Goal: Task Accomplishment & Management: Use online tool/utility

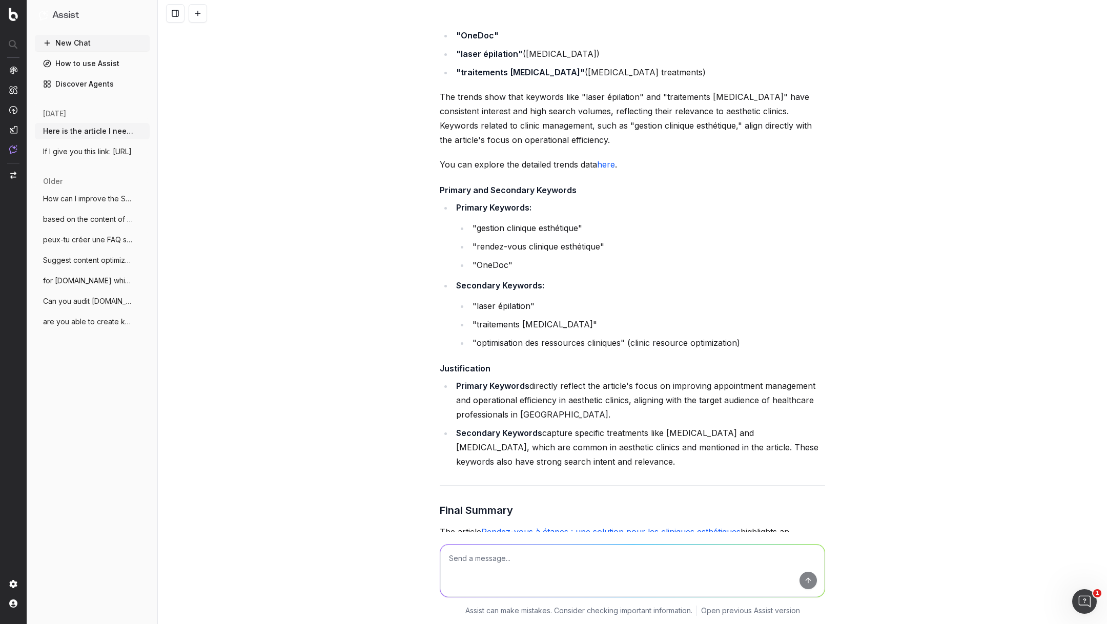
scroll to position [852, 0]
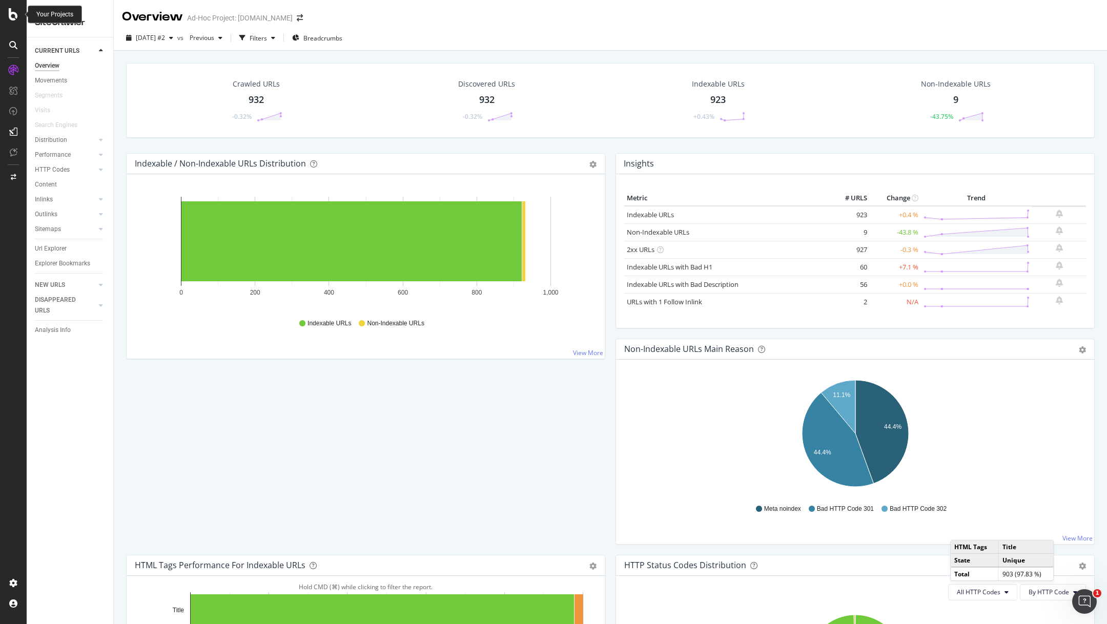
click at [14, 13] on icon at bounding box center [13, 14] width 9 height 12
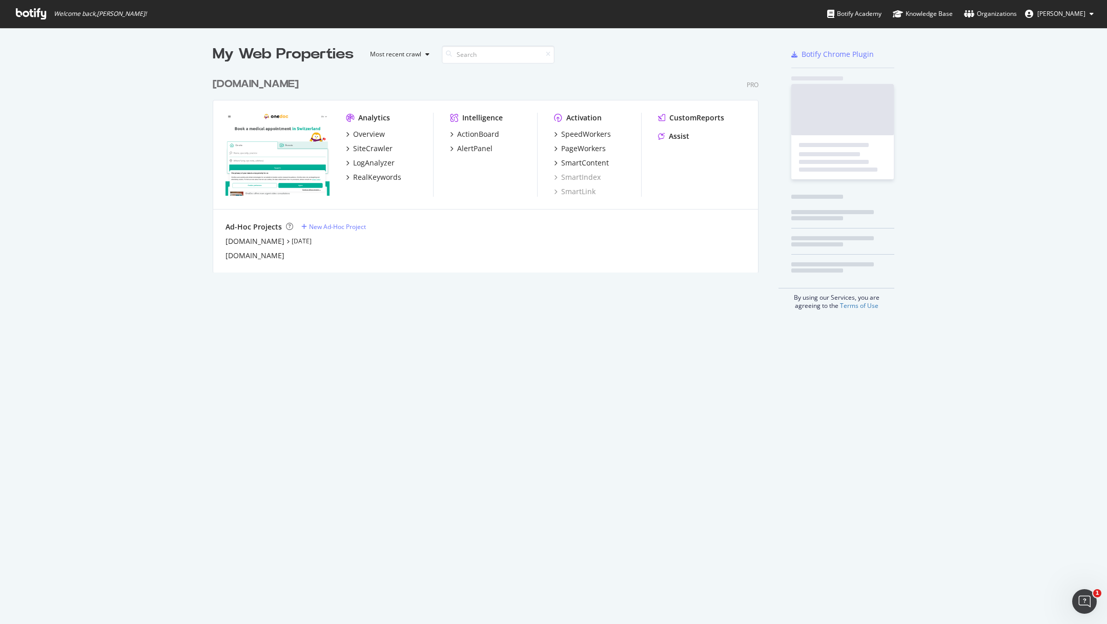
scroll to position [624, 1107]
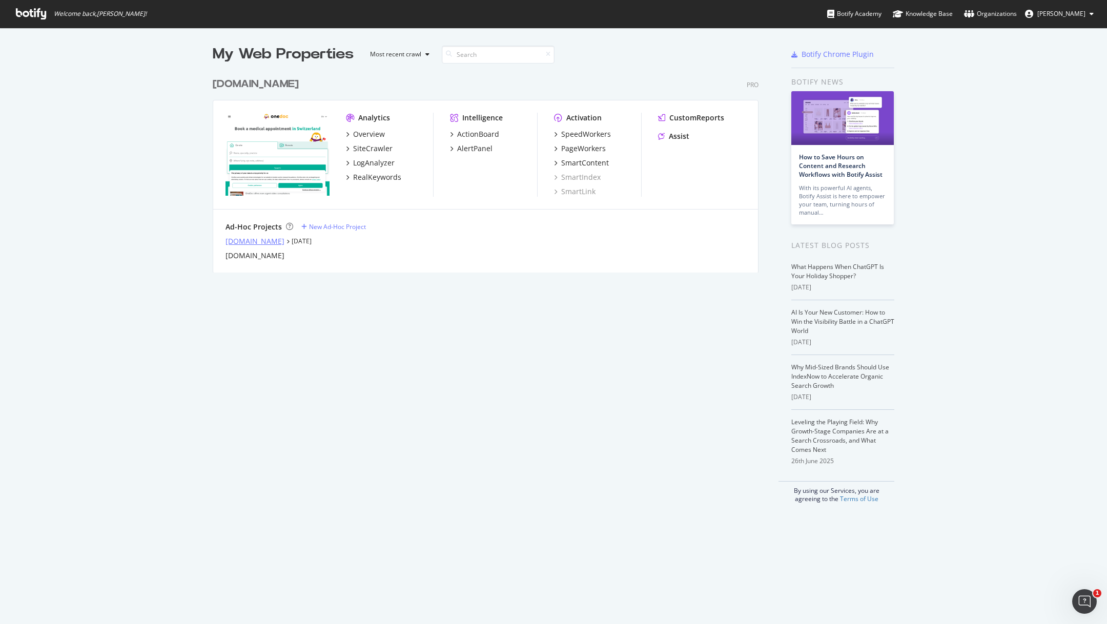
click at [268, 237] on div "info.onedoc.ch" at bounding box center [255, 241] width 59 height 10
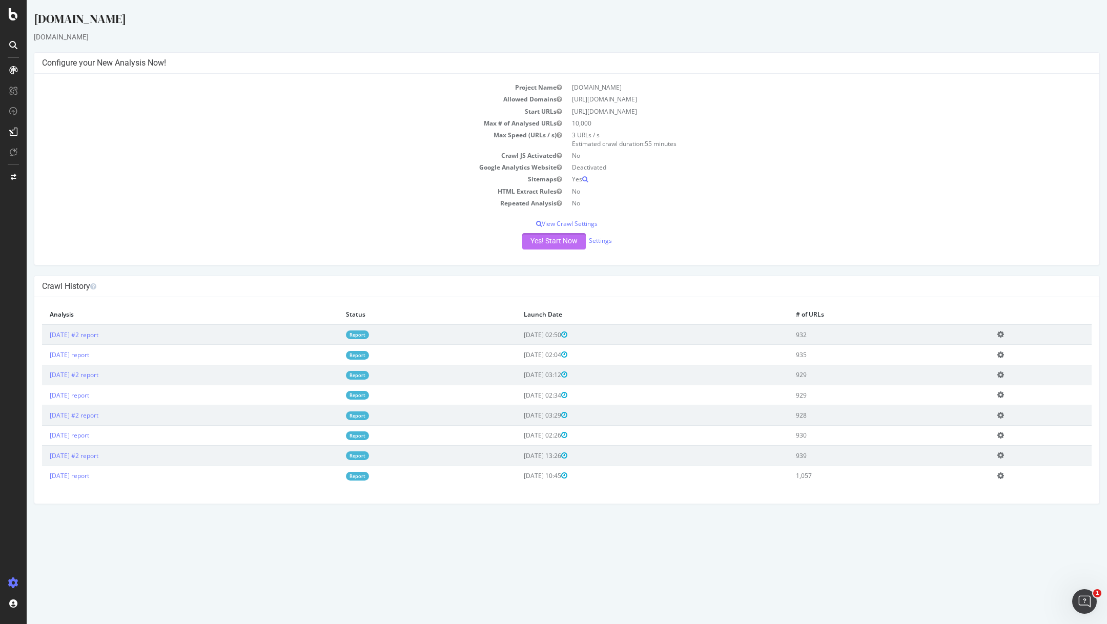
click at [549, 239] on button "Yes! Start Now" at bounding box center [554, 241] width 64 height 16
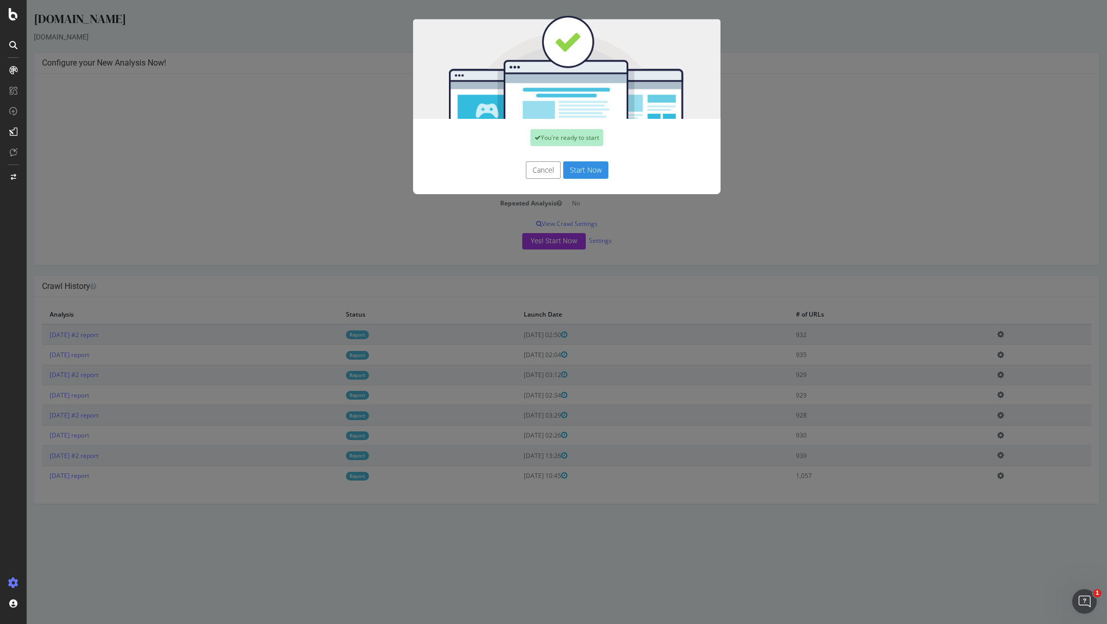
click at [581, 173] on button "Start Now" at bounding box center [585, 169] width 45 height 17
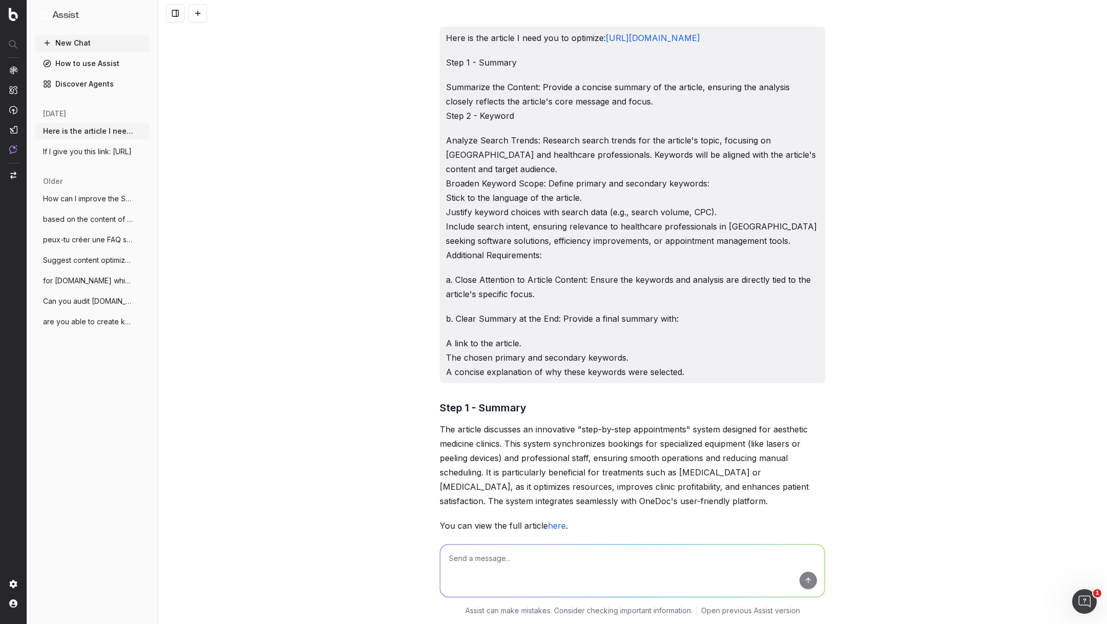
scroll to position [852, 0]
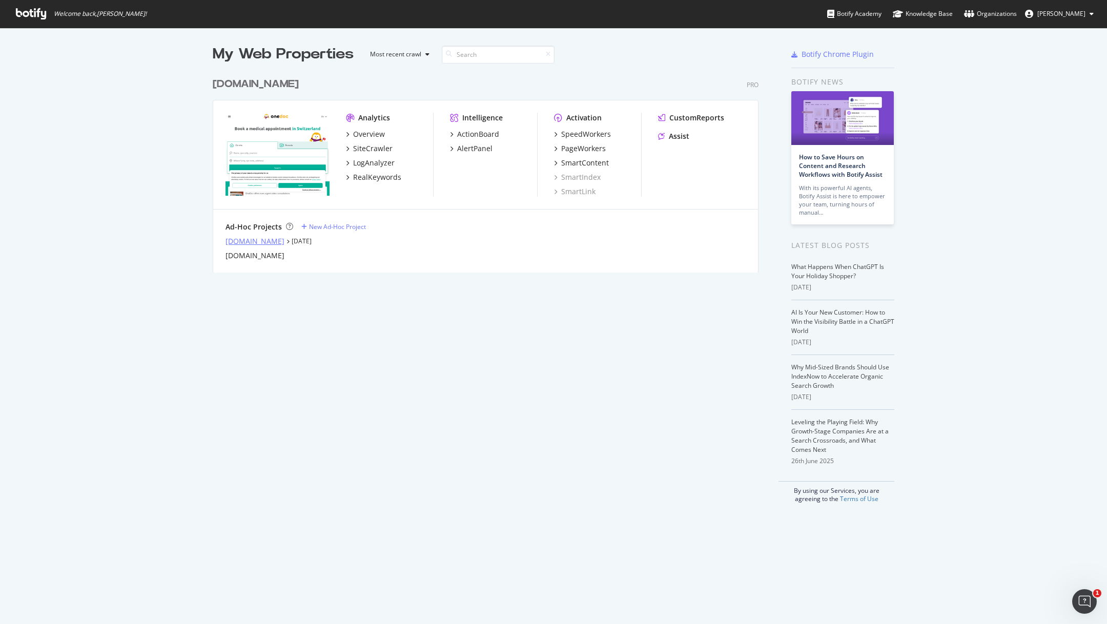
click at [242, 242] on div "info.onedoc.ch" at bounding box center [255, 241] width 59 height 10
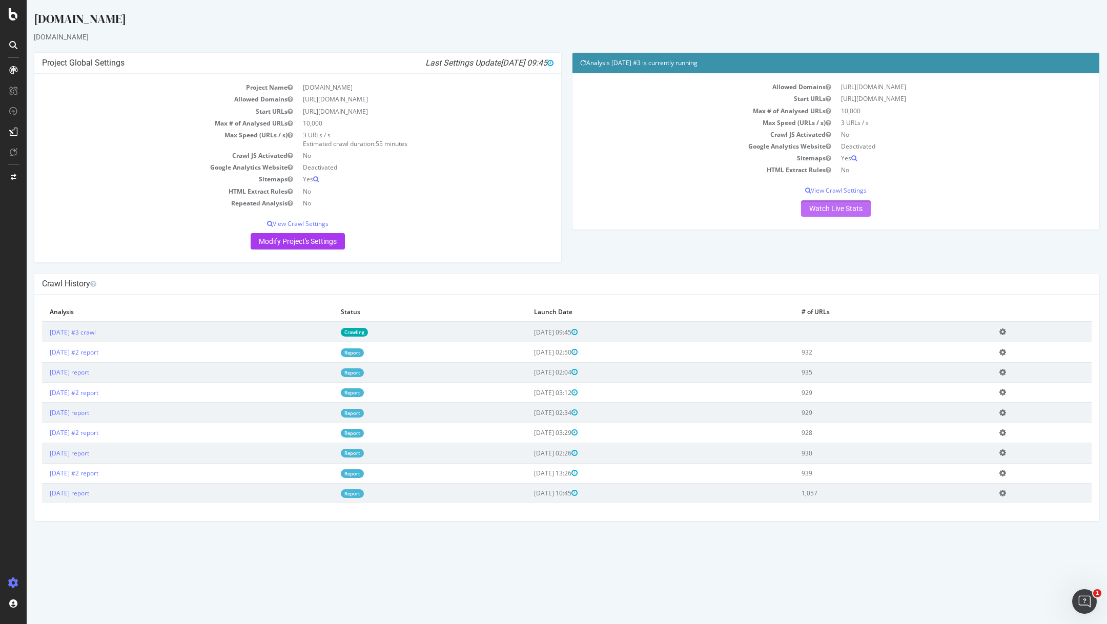
click at [847, 206] on link "Watch Live Stats" at bounding box center [836, 208] width 70 height 16
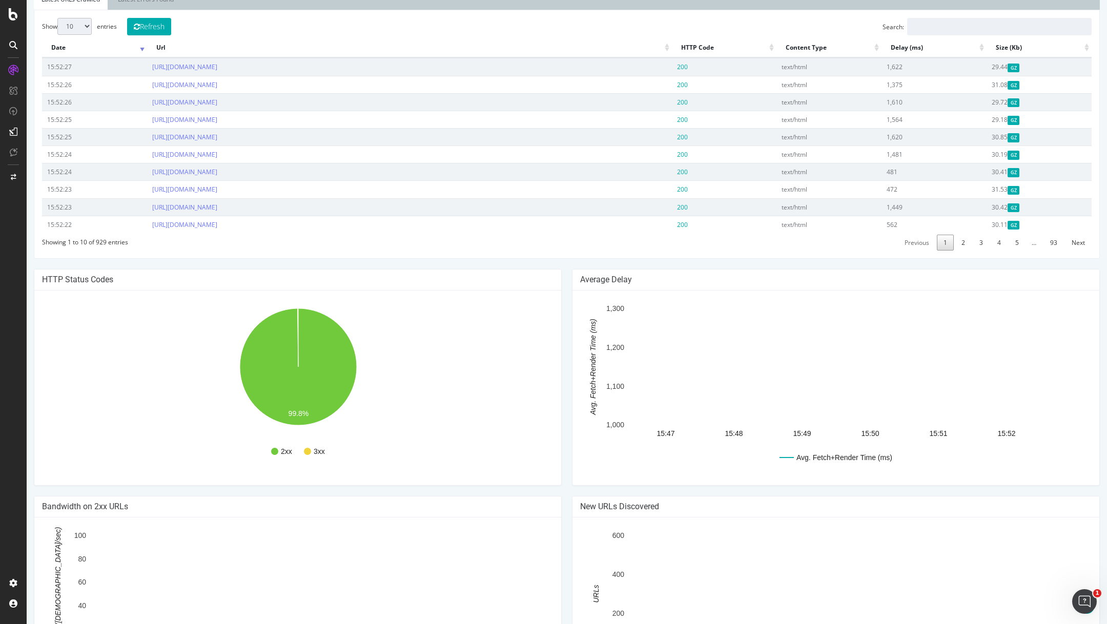
scroll to position [366, 0]
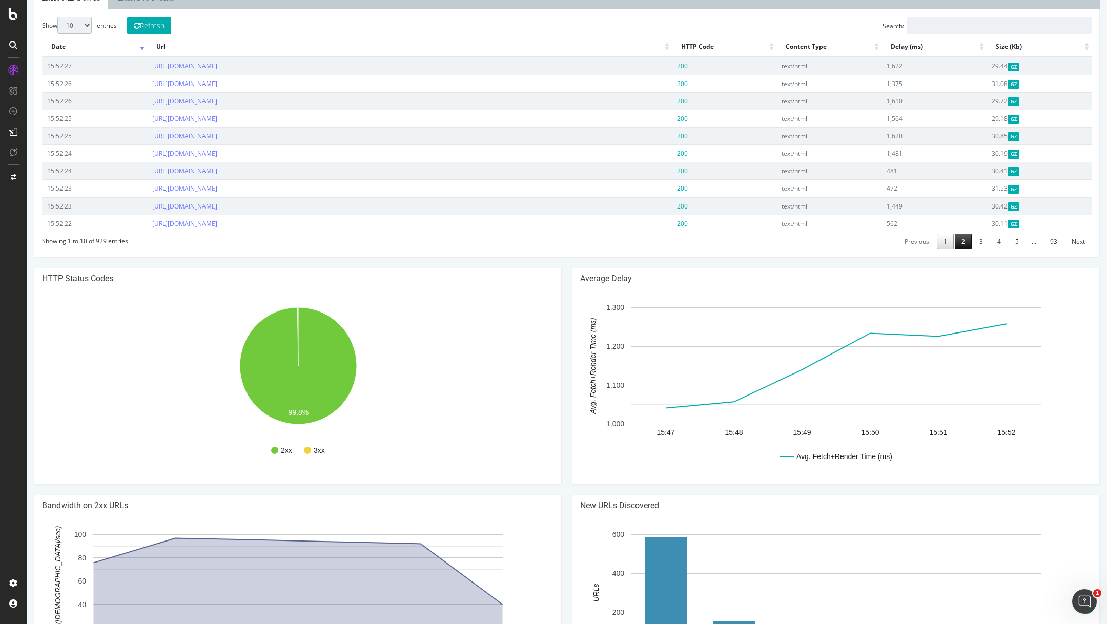
click at [967, 244] on link "2" at bounding box center [963, 242] width 17 height 16
click at [983, 238] on link "3" at bounding box center [981, 242] width 17 height 16
click at [997, 240] on link "4" at bounding box center [999, 242] width 17 height 16
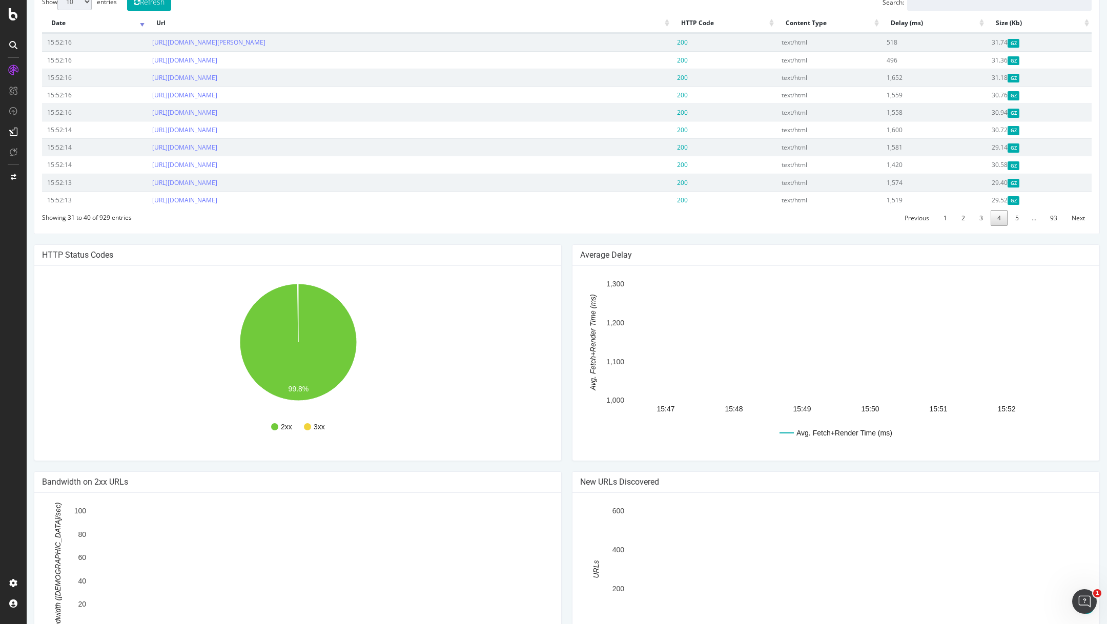
scroll to position [460, 0]
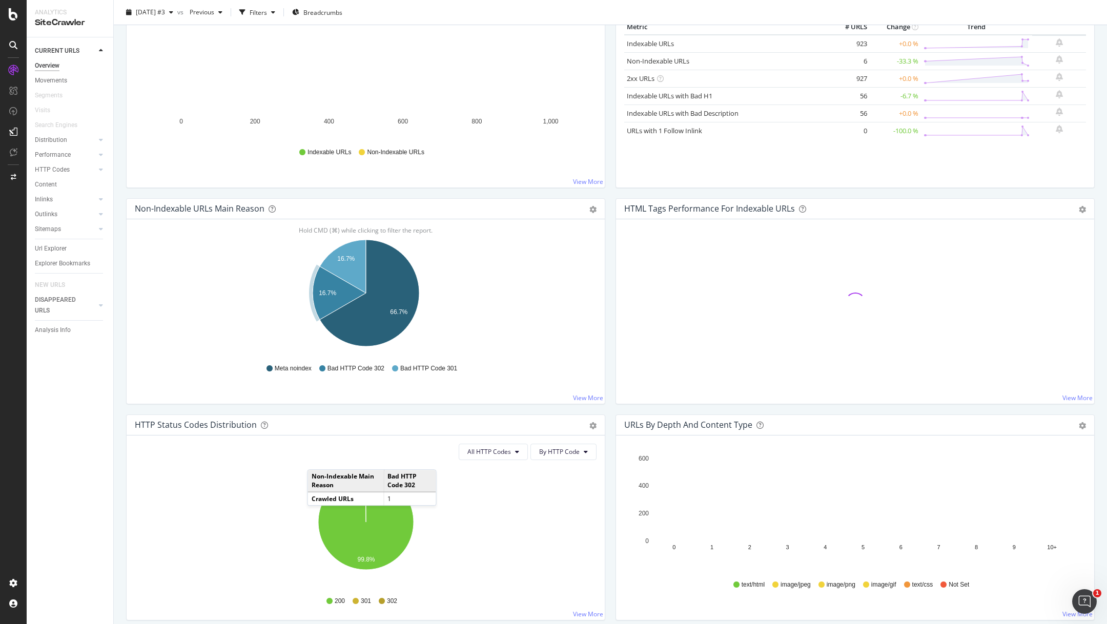
scroll to position [172, 0]
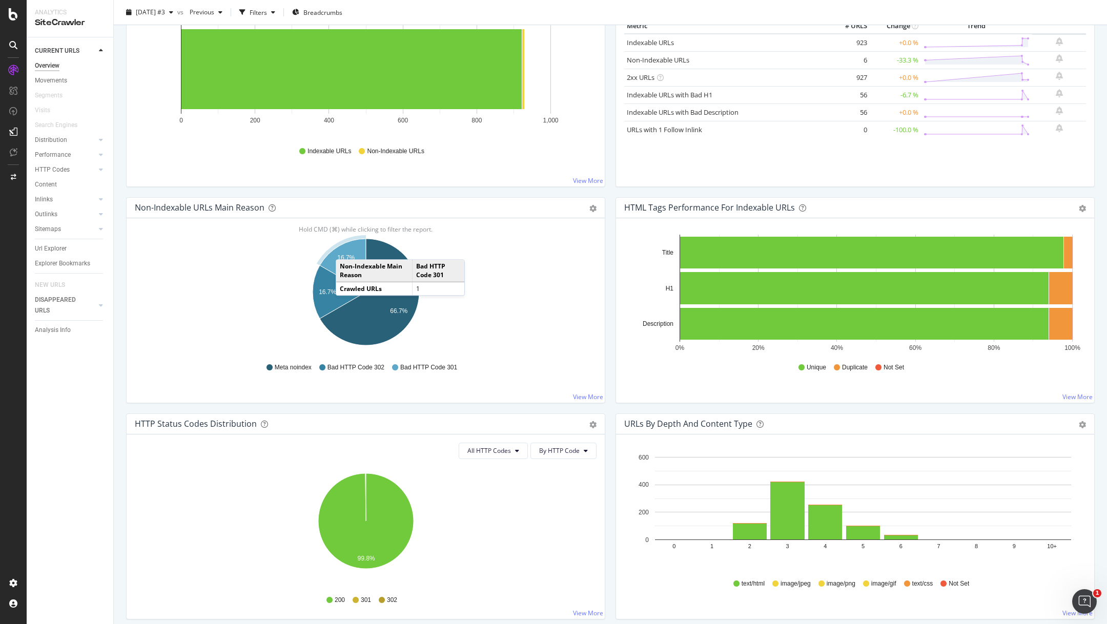
click at [346, 249] on icon "A chart." at bounding box center [343, 265] width 46 height 53
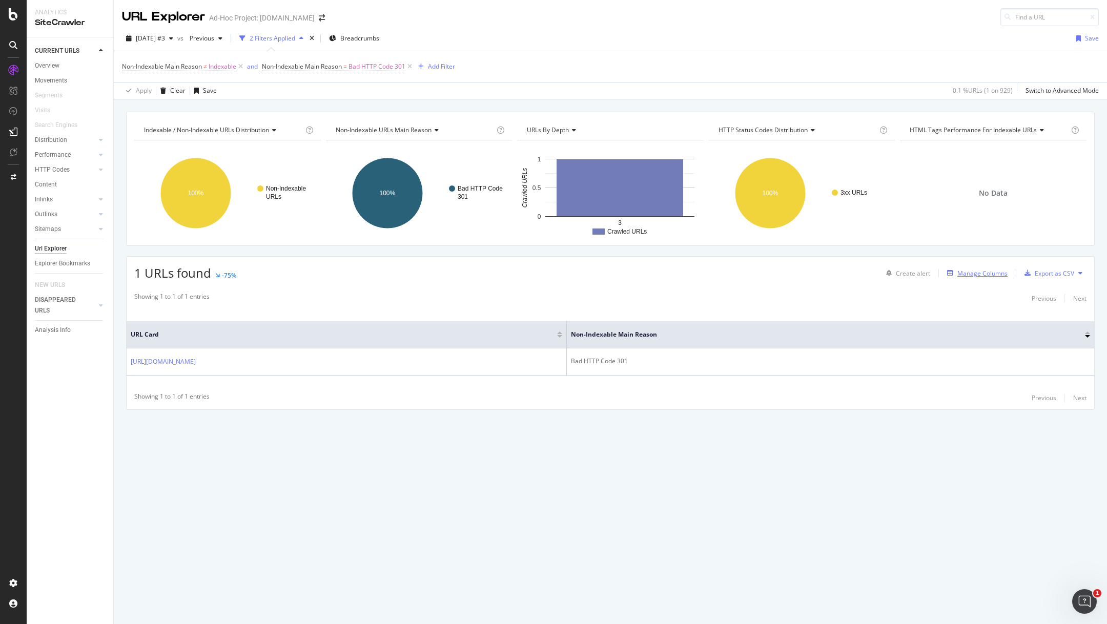
click at [970, 270] on div "Manage Columns" at bounding box center [983, 273] width 50 height 9
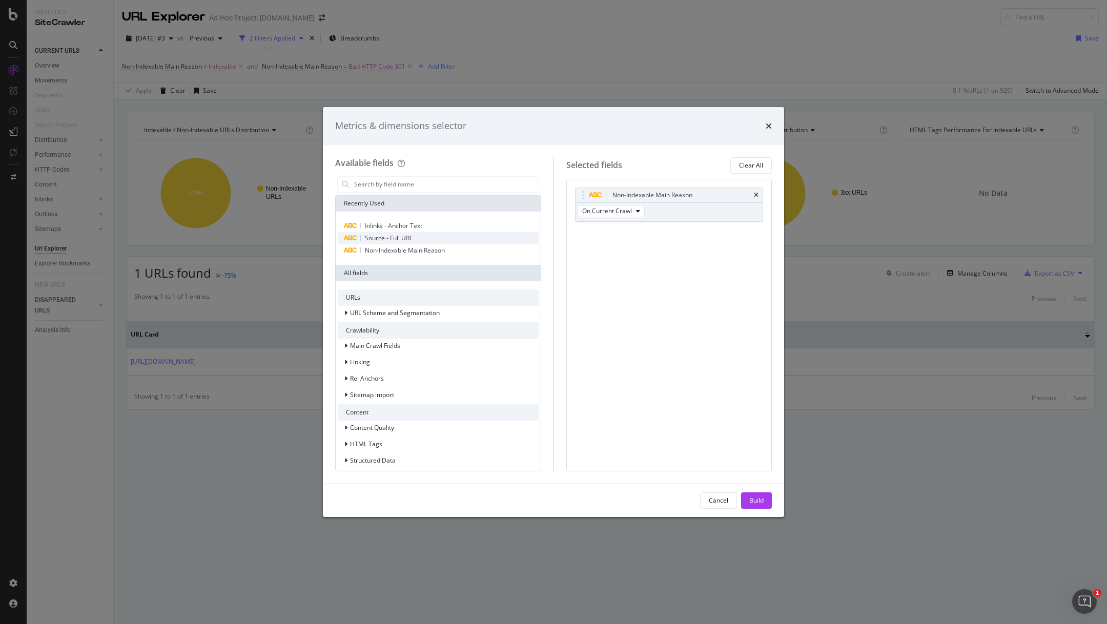
click at [414, 236] on div "Source - Full URL" at bounding box center [438, 238] width 201 height 12
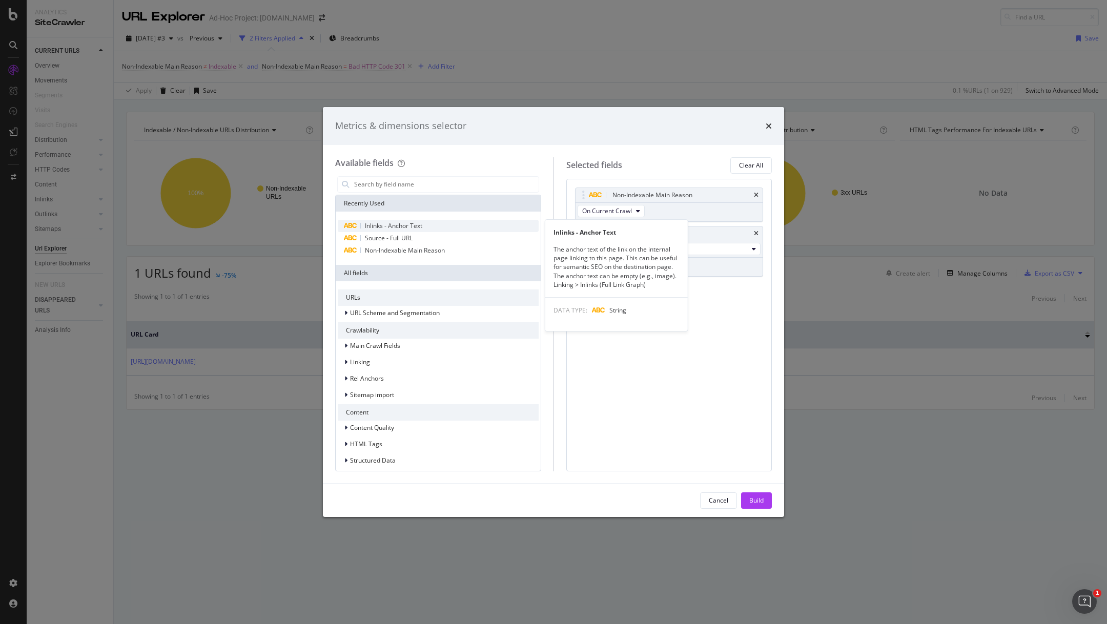
click at [436, 221] on div "Inlinks - Anchor Text" at bounding box center [438, 226] width 201 height 12
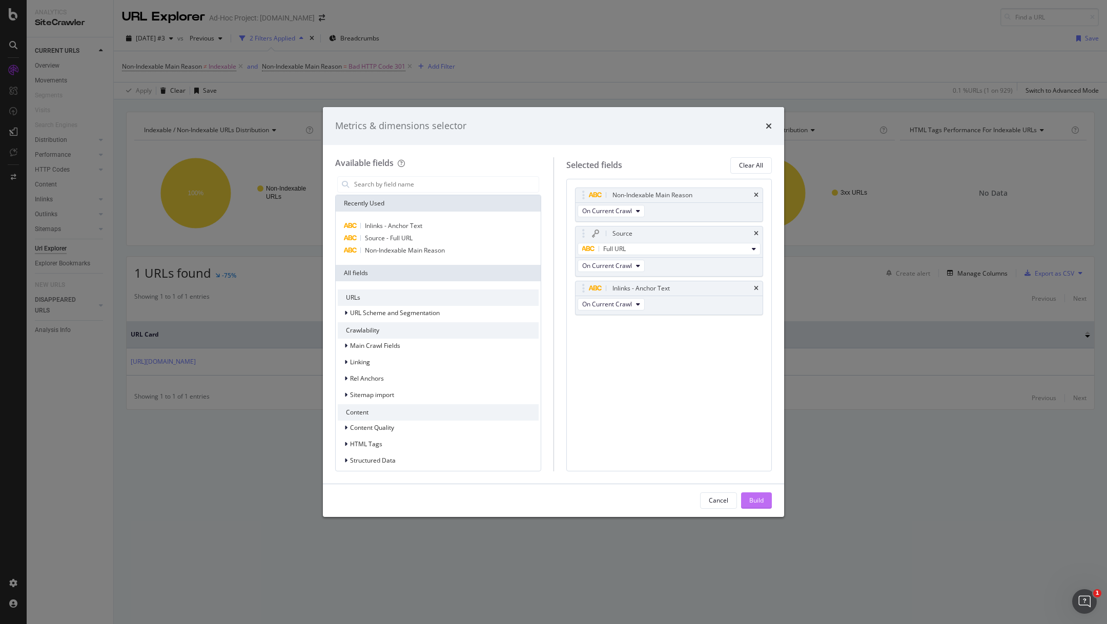
click at [751, 495] on div "Build" at bounding box center [756, 500] width 14 height 15
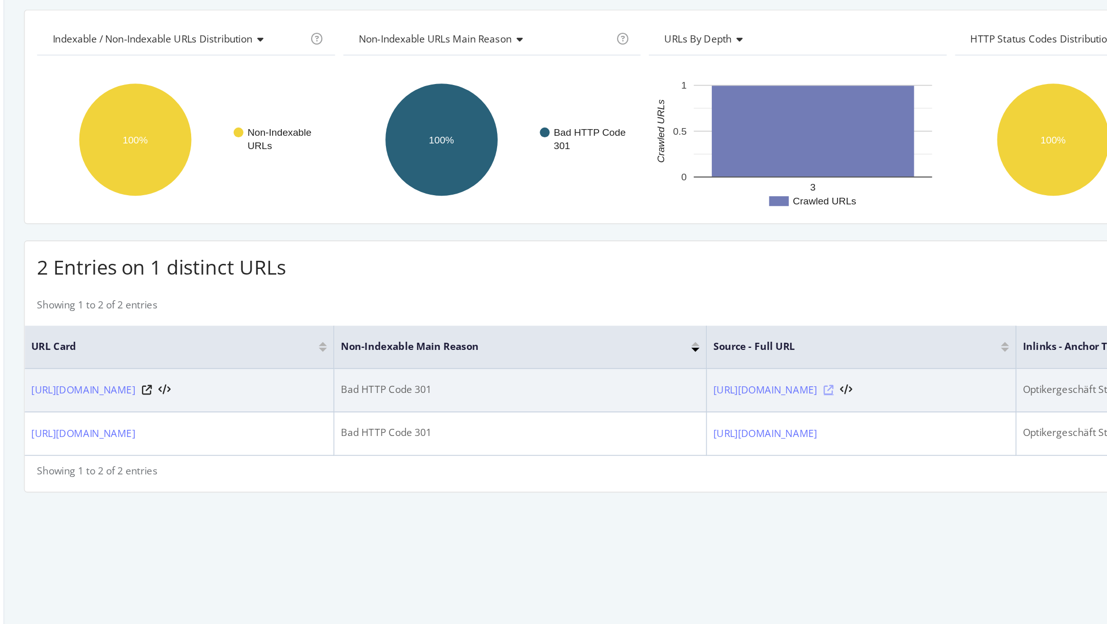
click at [633, 349] on icon at bounding box center [630, 350] width 6 height 6
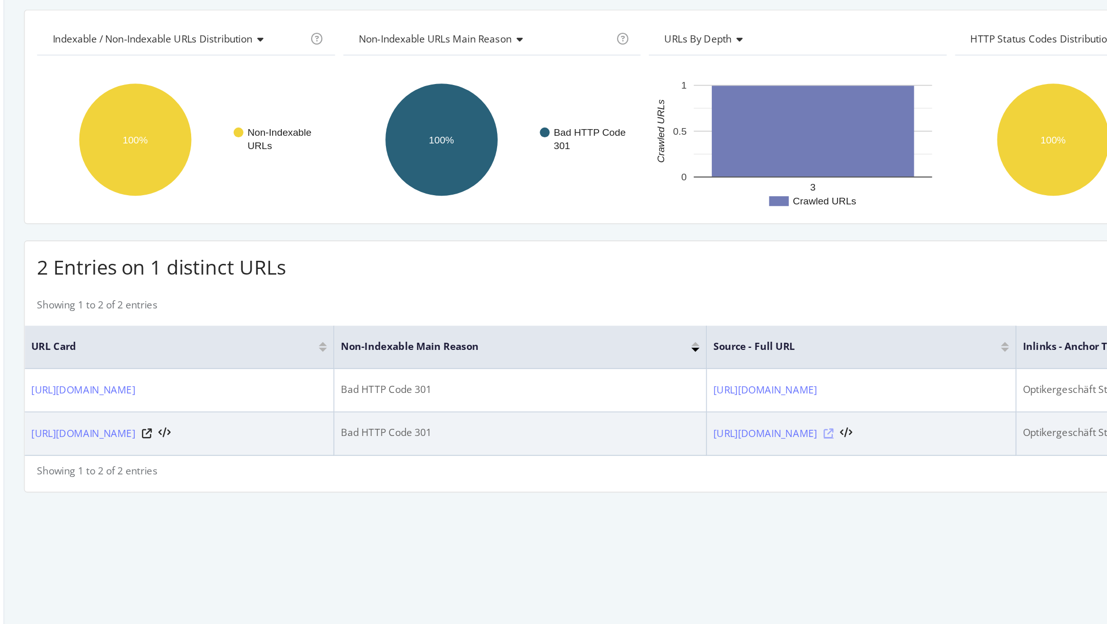
click at [633, 376] on icon at bounding box center [630, 377] width 6 height 6
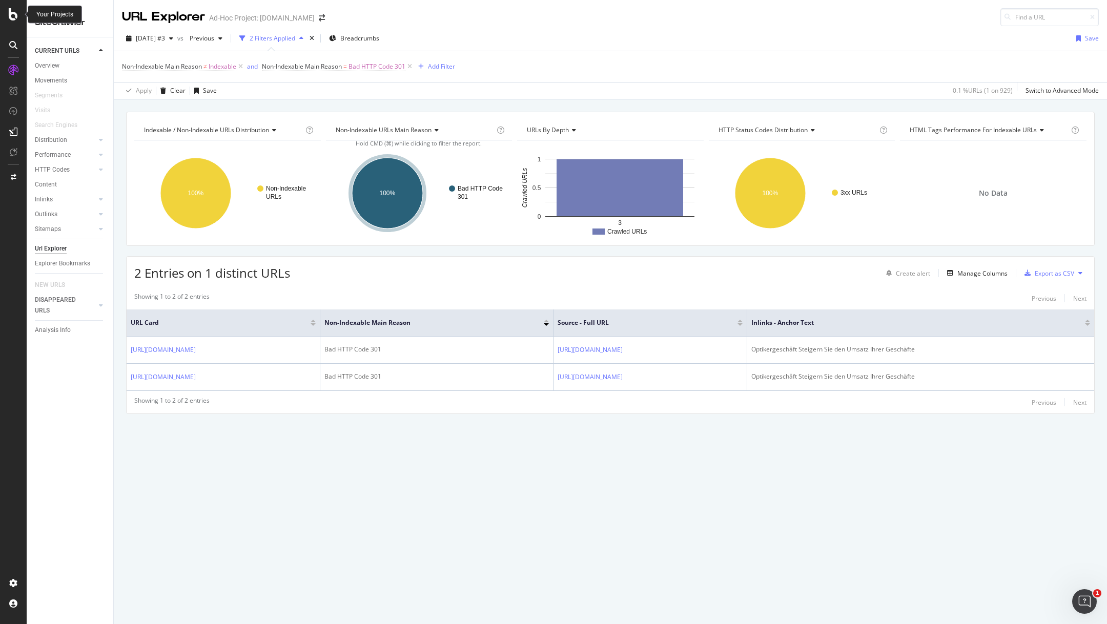
click at [14, 18] on icon at bounding box center [13, 14] width 9 height 12
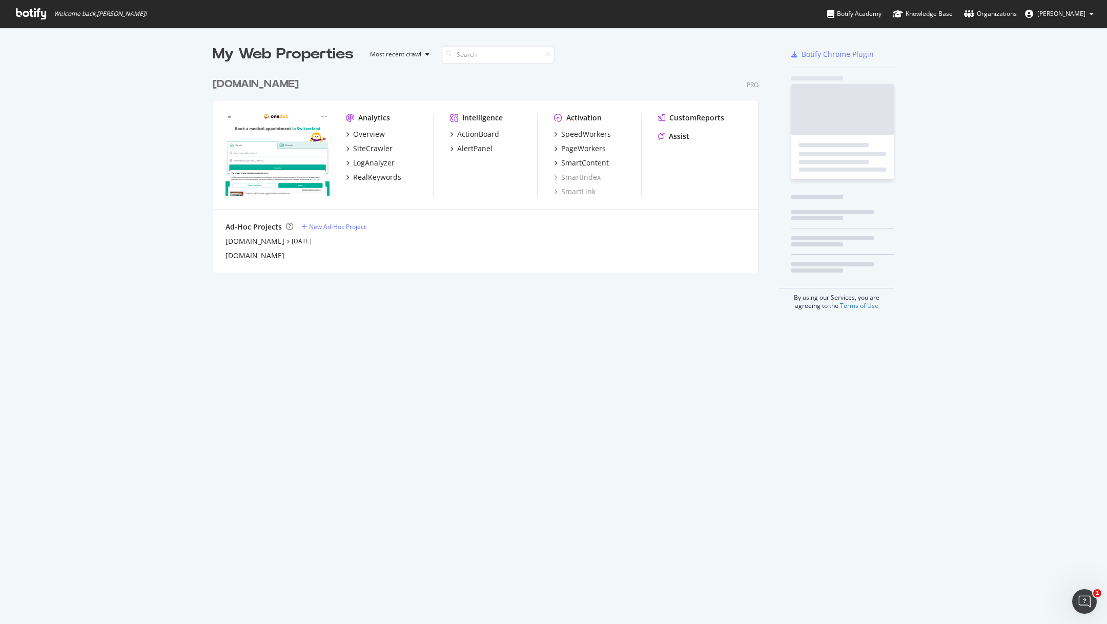
scroll to position [624, 1107]
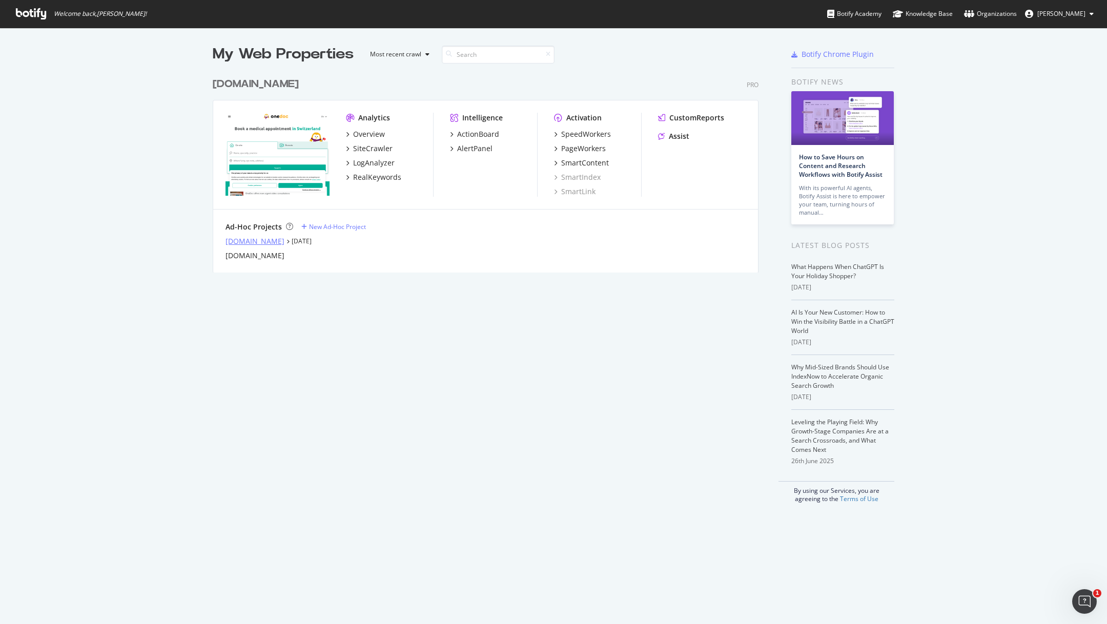
click at [261, 240] on div "info.onedoc.ch" at bounding box center [255, 241] width 59 height 10
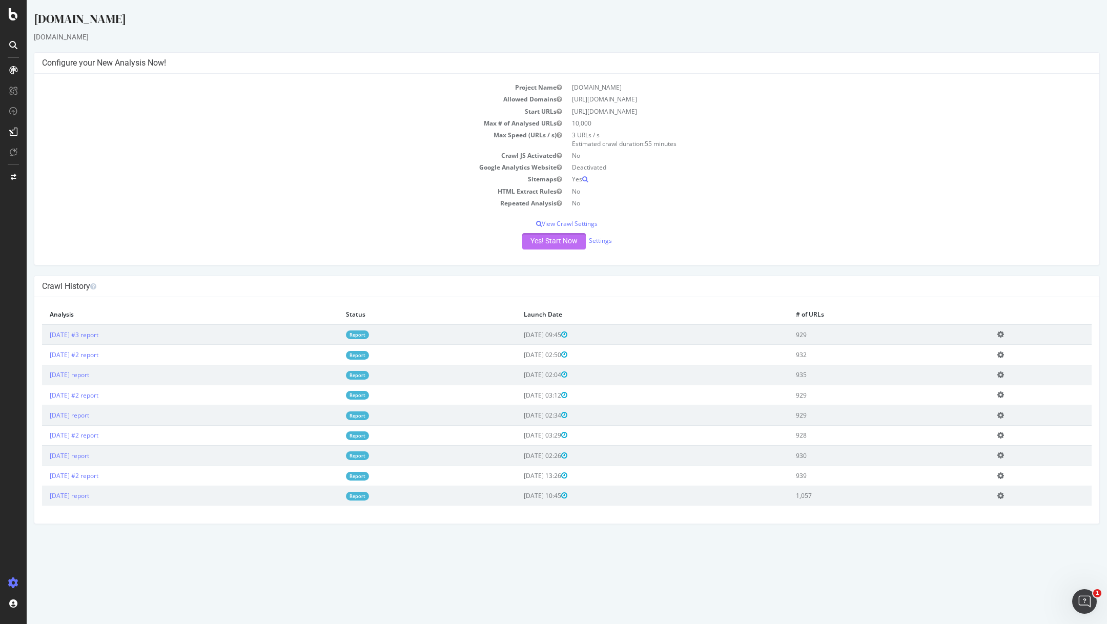
click at [558, 236] on button "Yes! Start Now" at bounding box center [554, 241] width 64 height 16
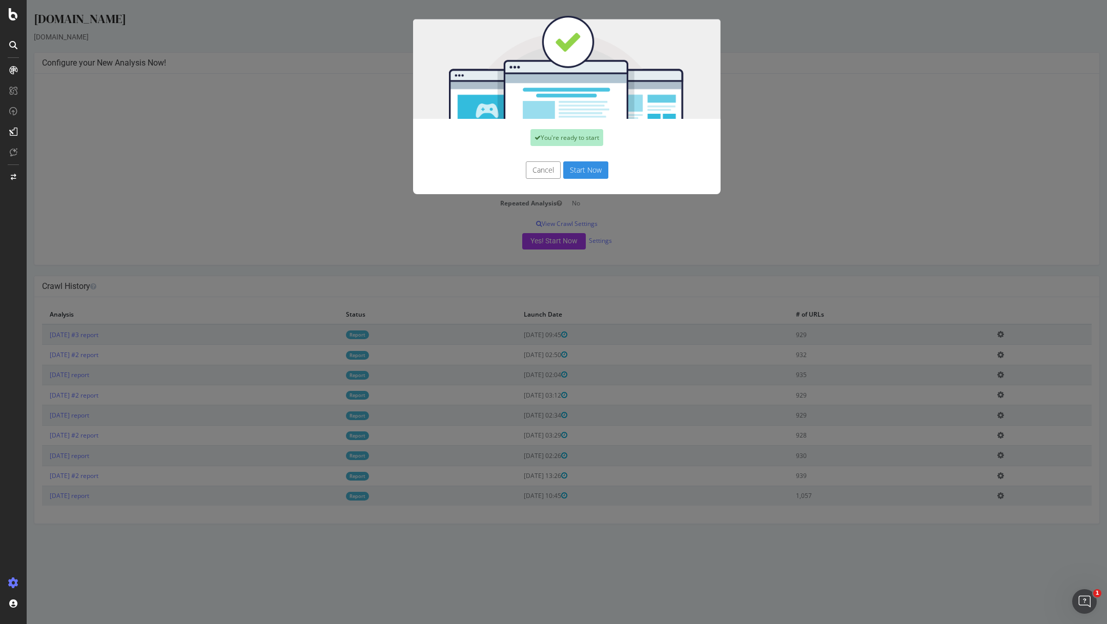
click at [587, 171] on button "Start Now" at bounding box center [585, 169] width 45 height 17
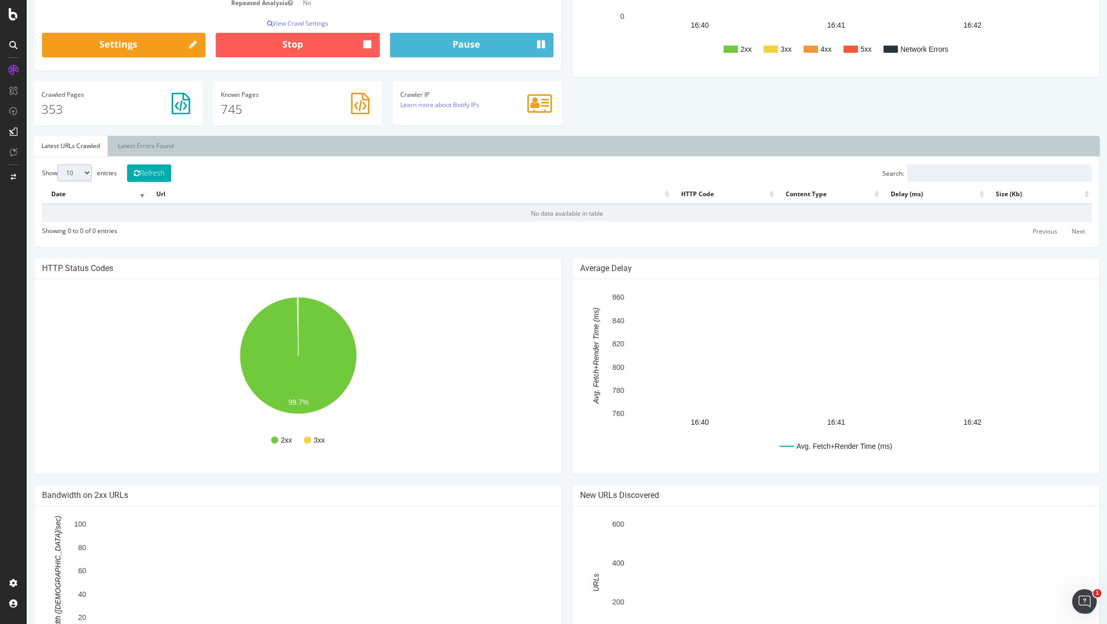
scroll to position [316, 0]
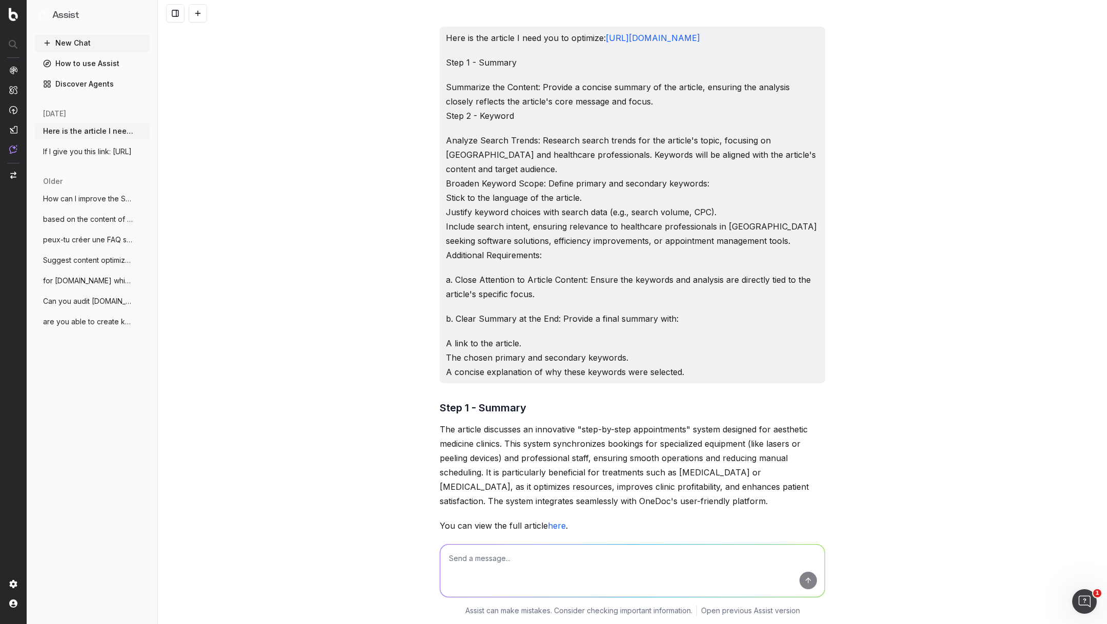
scroll to position [852, 0]
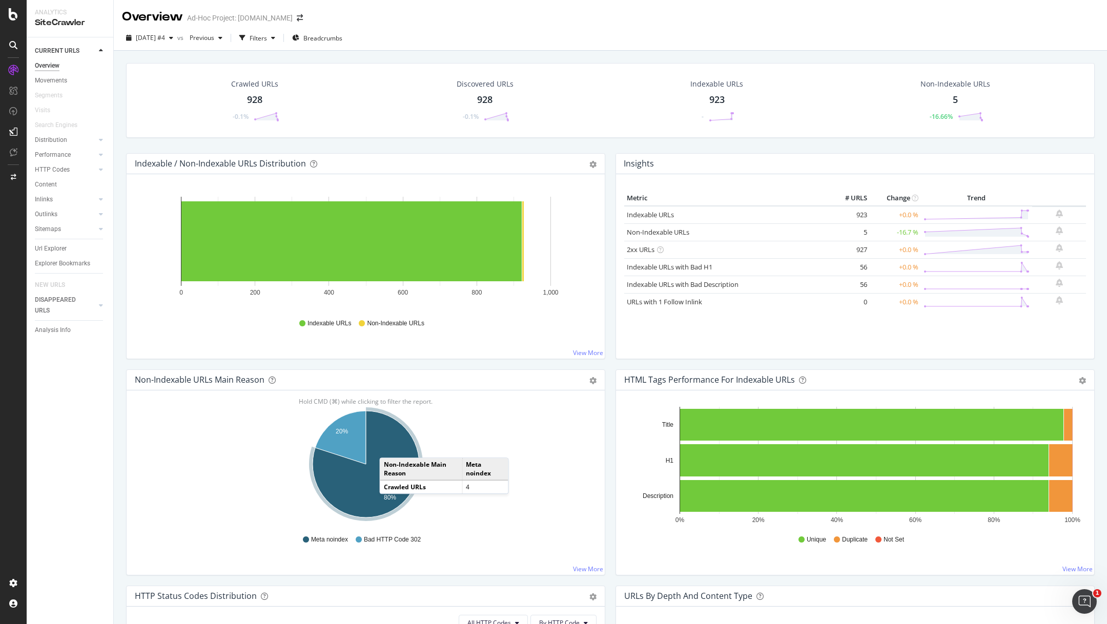
click at [390, 447] on icon "A chart." at bounding box center [366, 464] width 107 height 107
